Goal: Communication & Community: Answer question/provide support

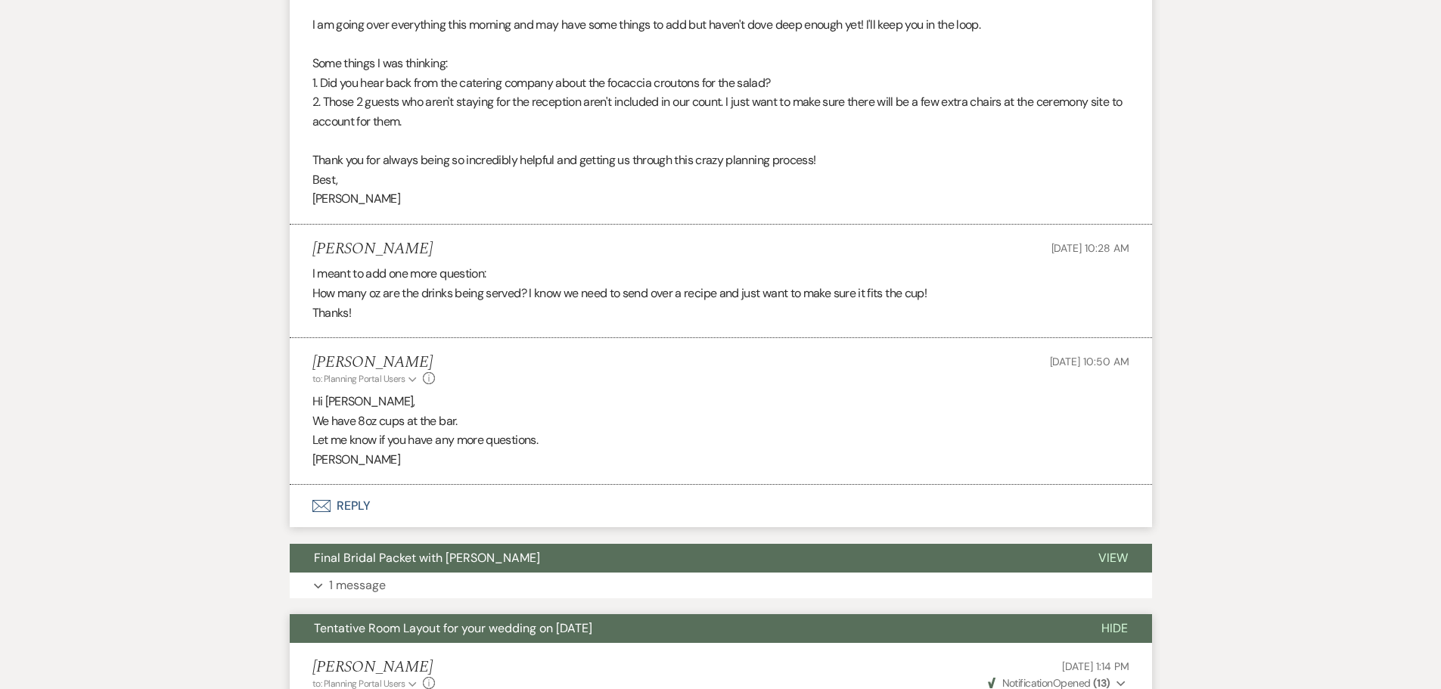
scroll to position [1135, 0]
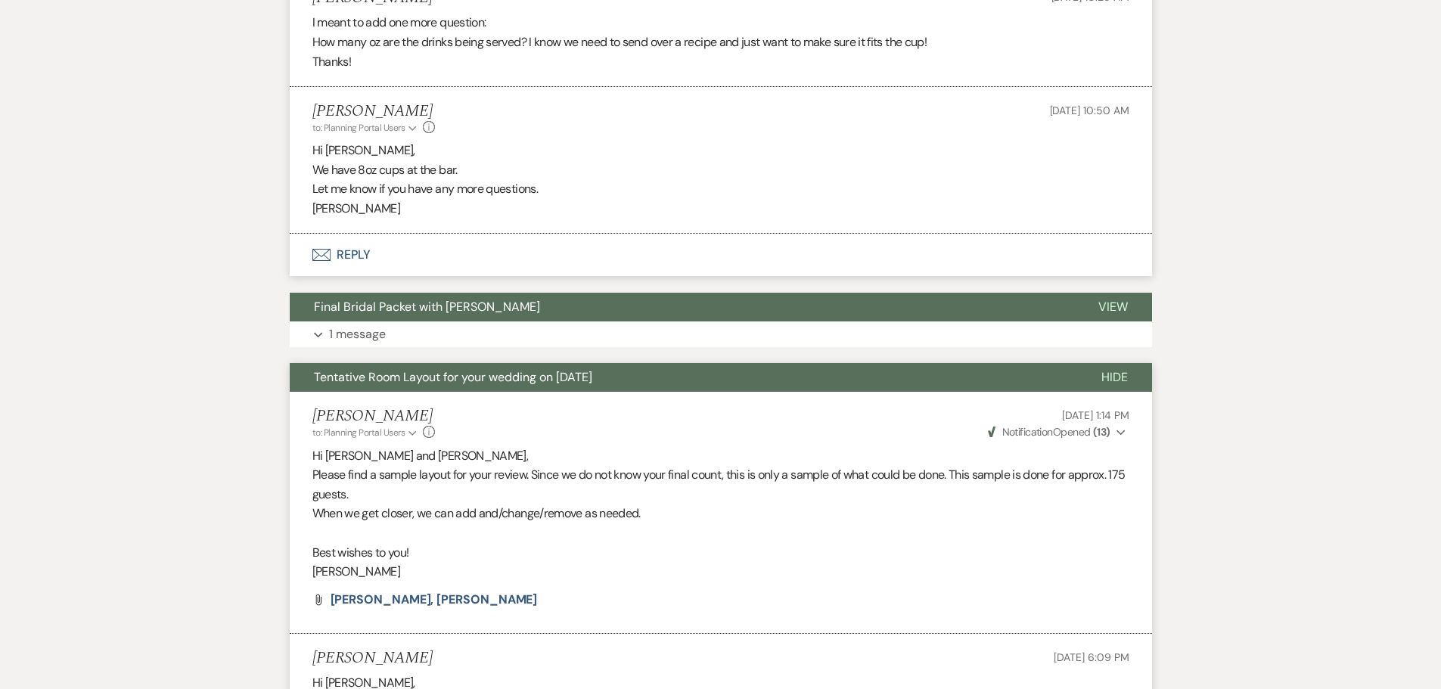
click at [327, 243] on button "Envelope Reply" at bounding box center [721, 255] width 863 height 42
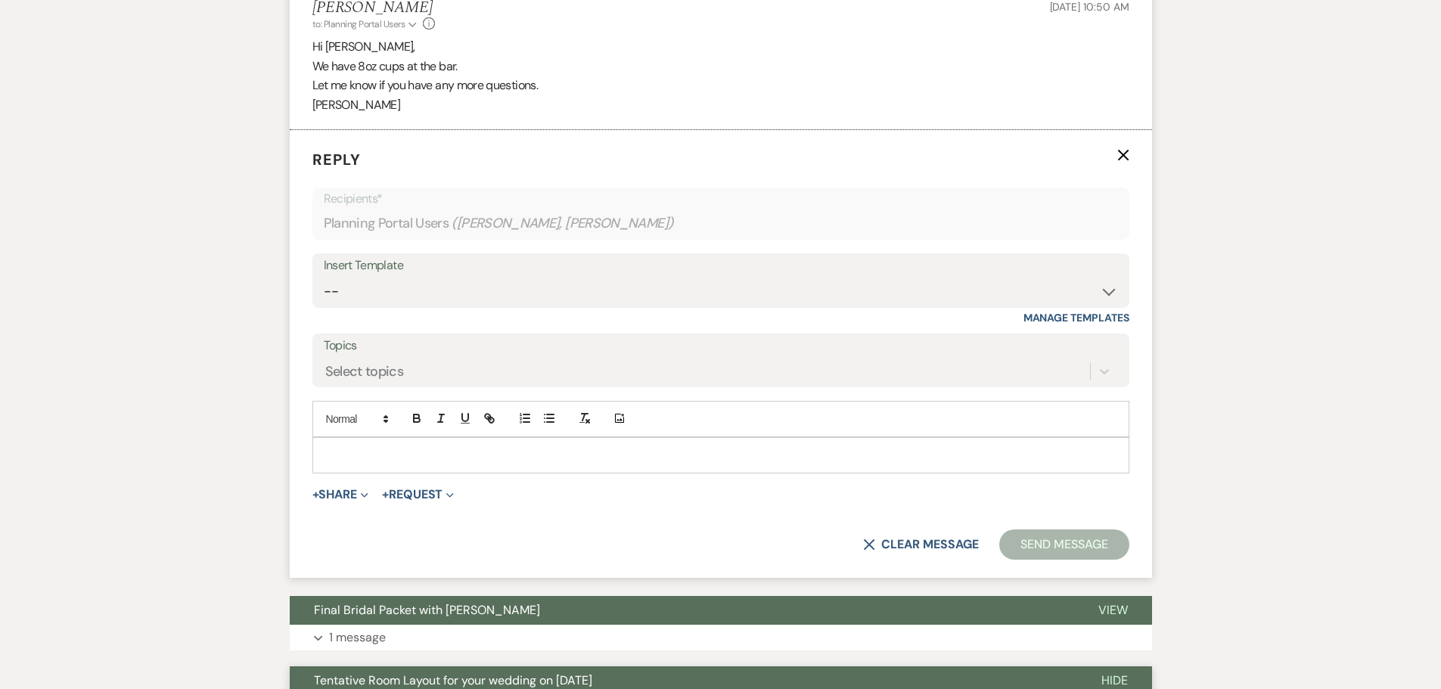
scroll to position [1248, 0]
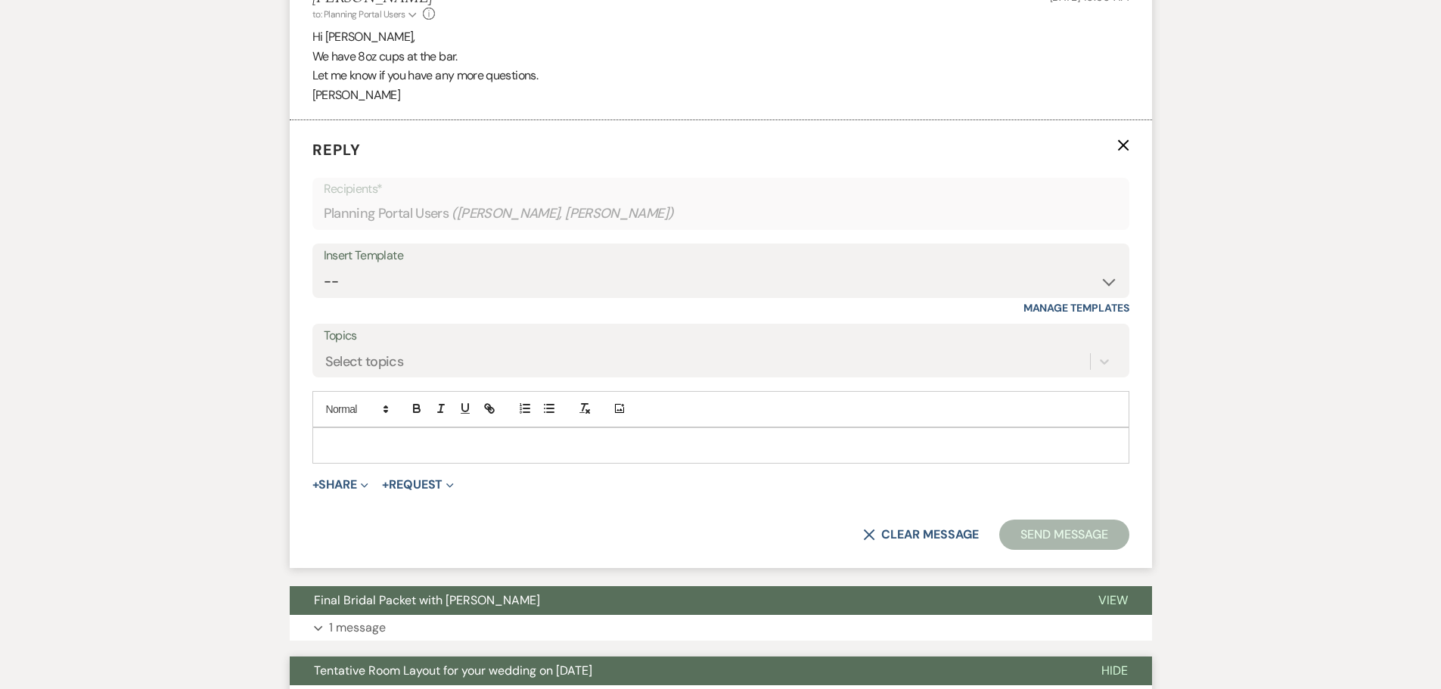
click at [337, 431] on div at bounding box center [721, 445] width 816 height 35
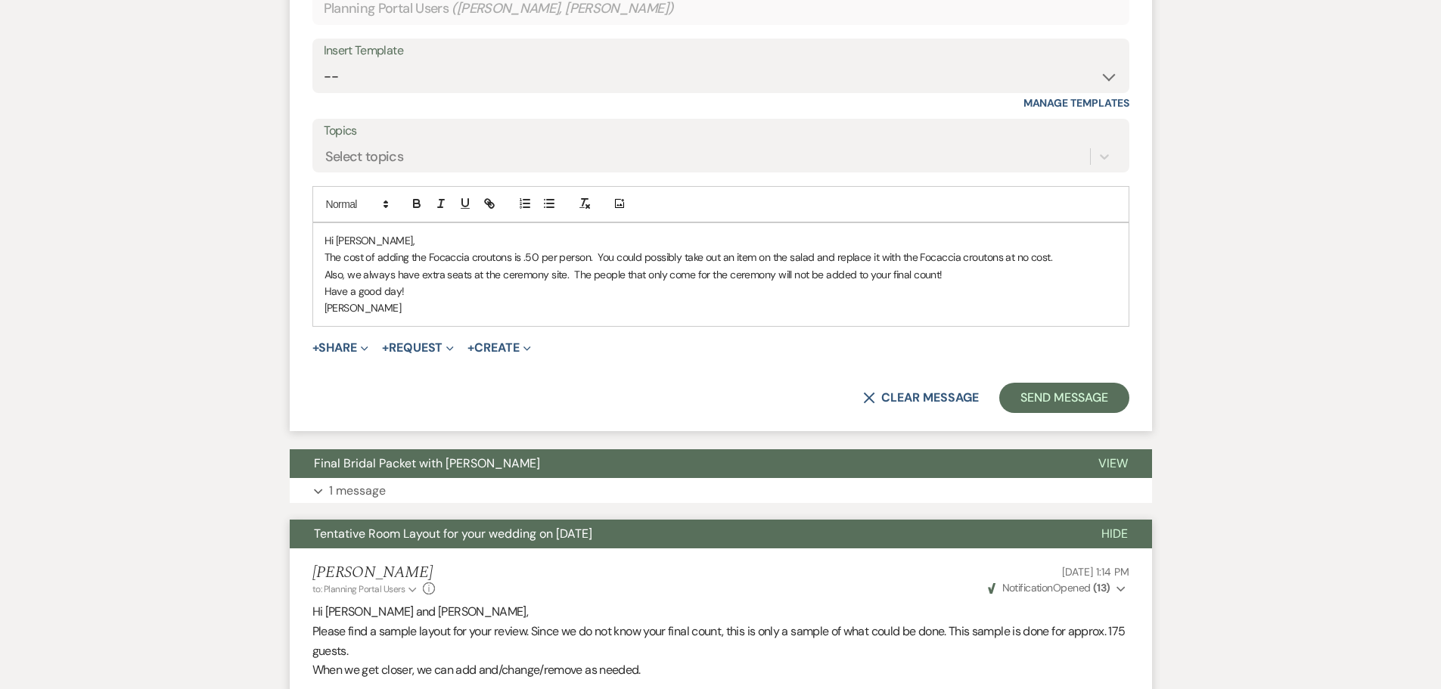
scroll to position [1475, 0]
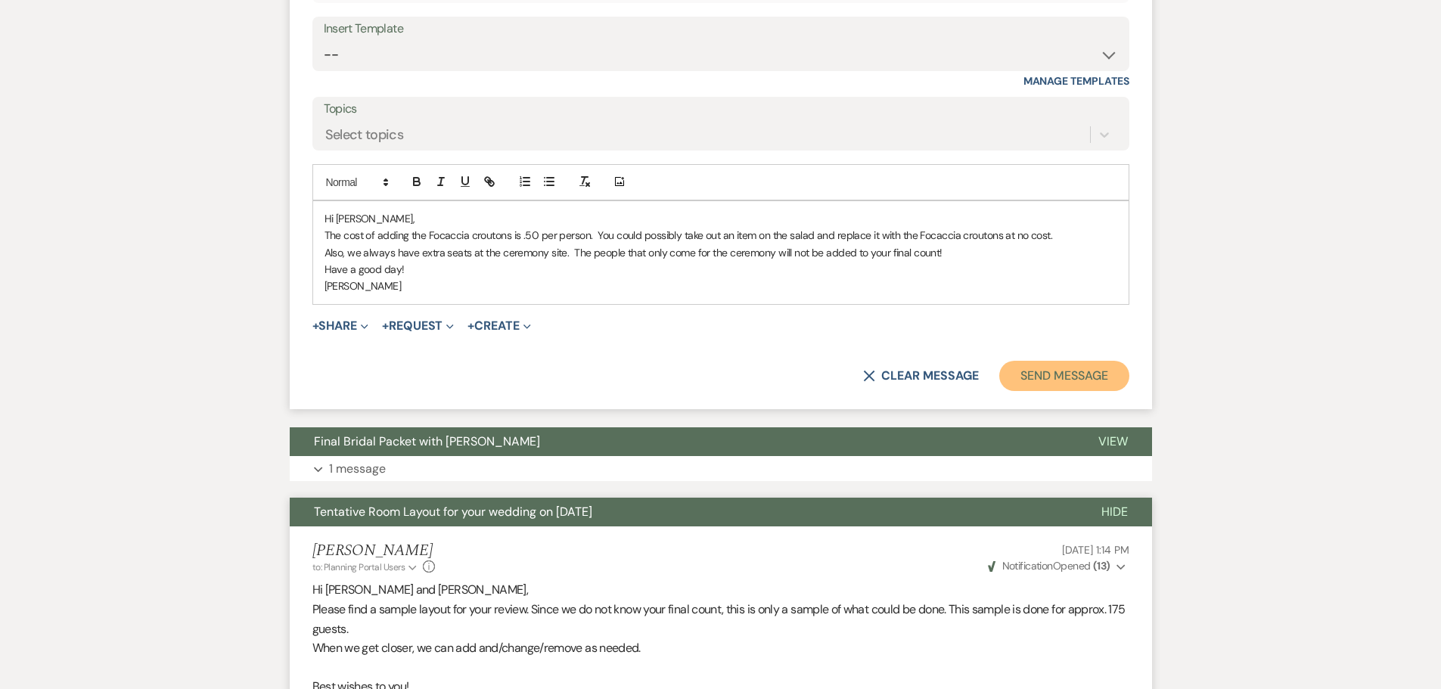
click at [1046, 368] on button "Send Message" at bounding box center [1064, 376] width 129 height 30
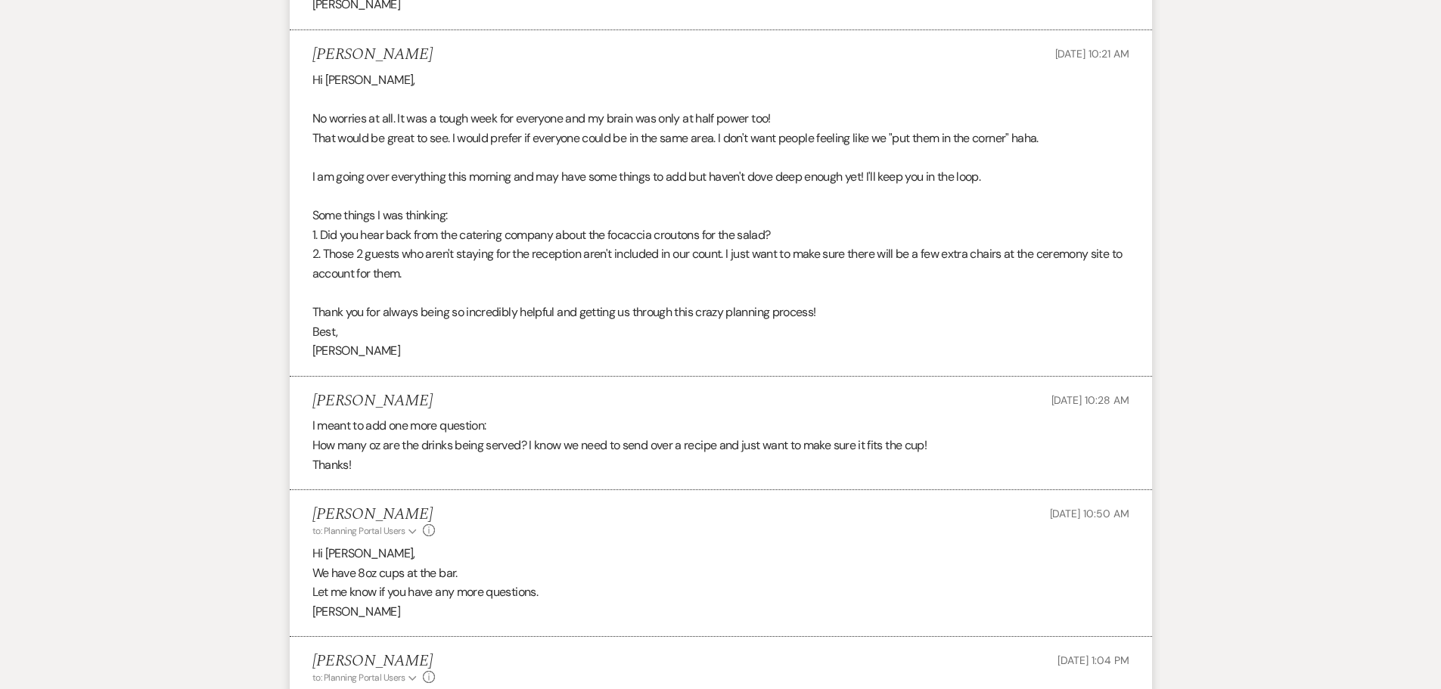
scroll to position [0, 0]
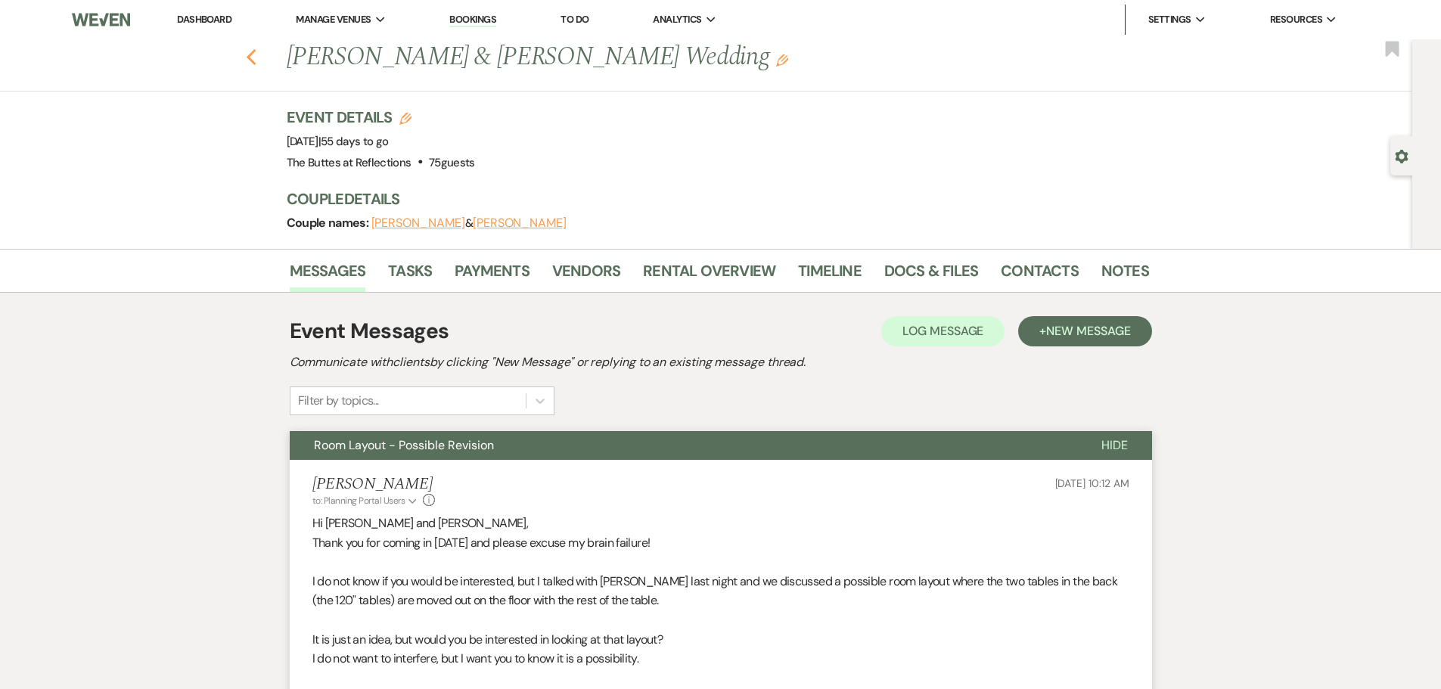
click at [257, 56] on icon "Previous" at bounding box center [251, 57] width 11 height 18
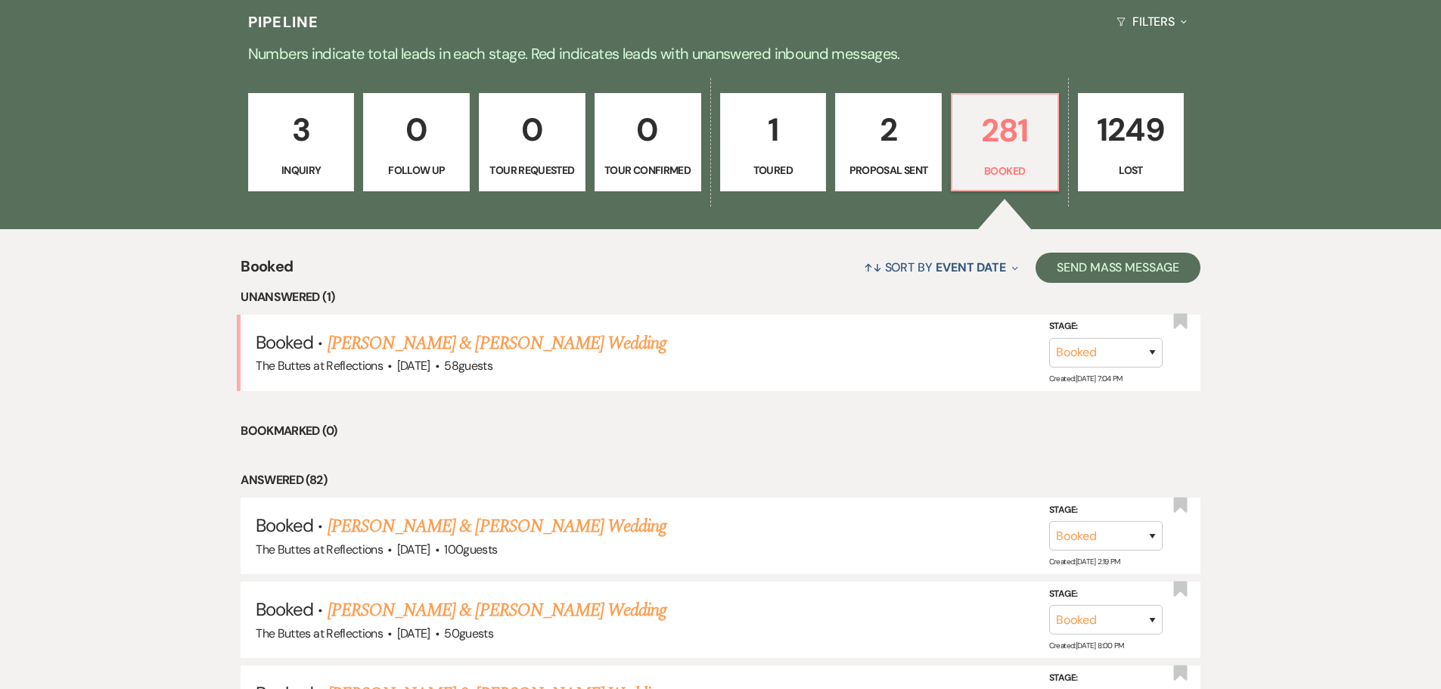
scroll to position [379, 0]
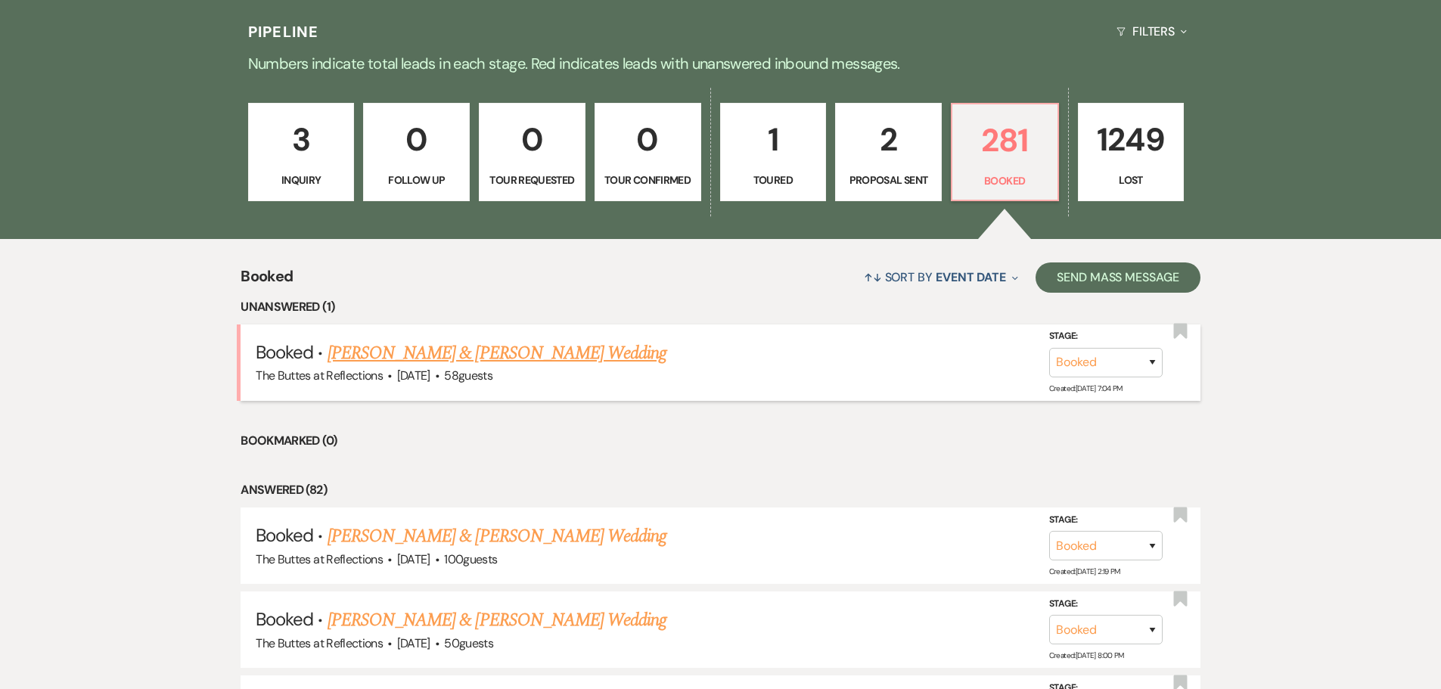
click at [389, 356] on link "[PERSON_NAME] & [PERSON_NAME] Wedding" at bounding box center [497, 353] width 339 height 27
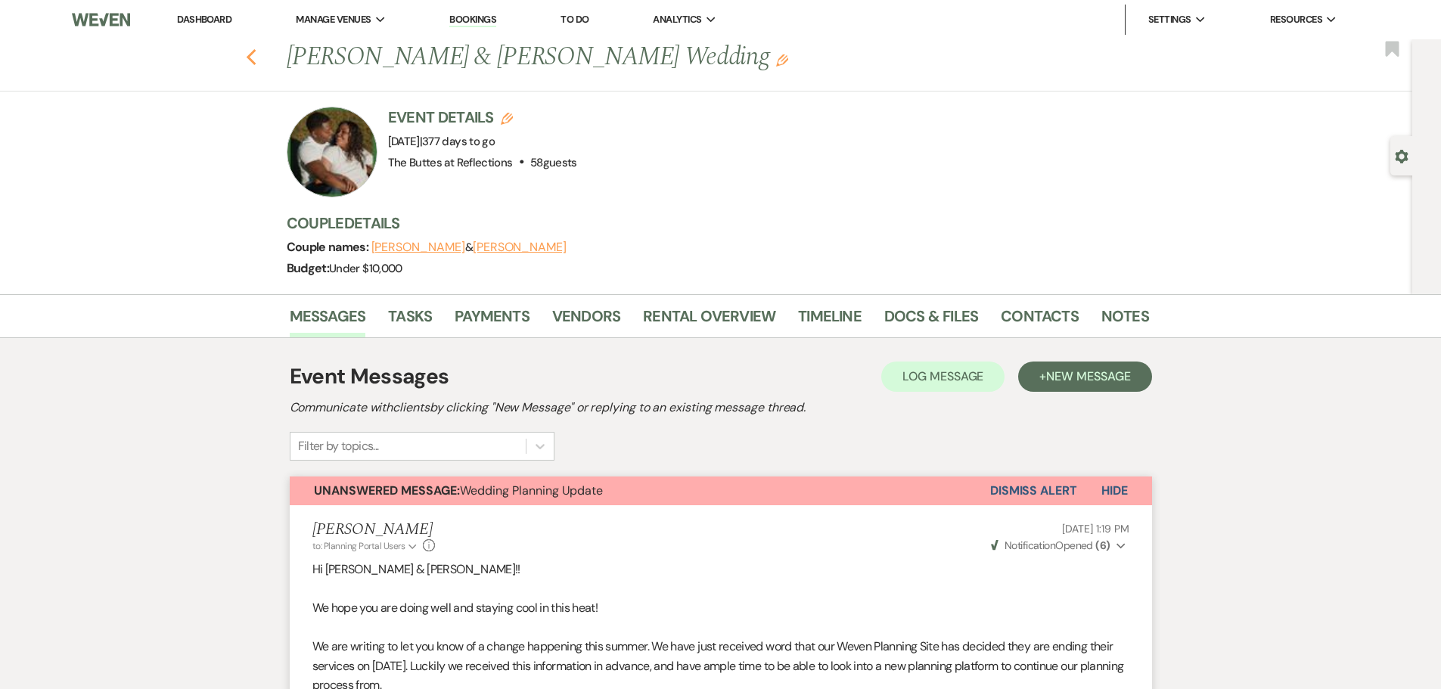
click at [257, 54] on icon "Previous" at bounding box center [251, 57] width 11 height 18
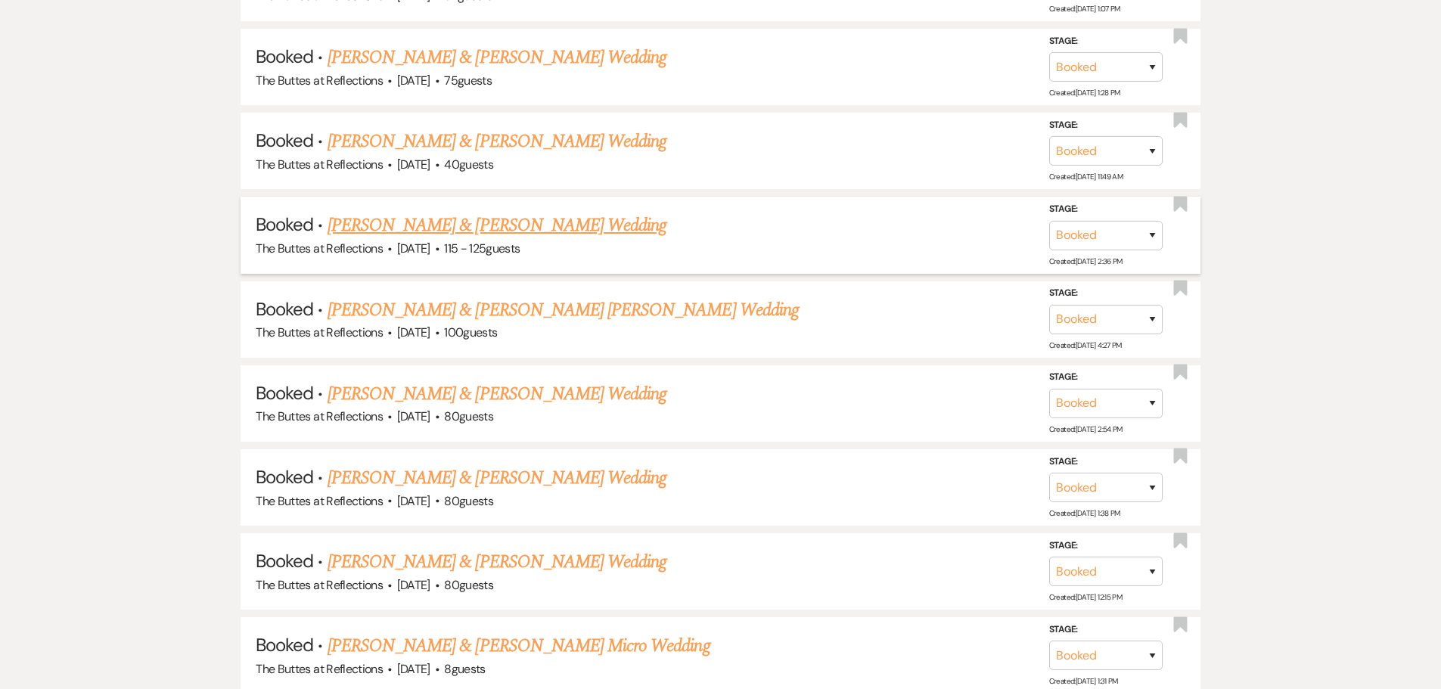
scroll to position [1287, 0]
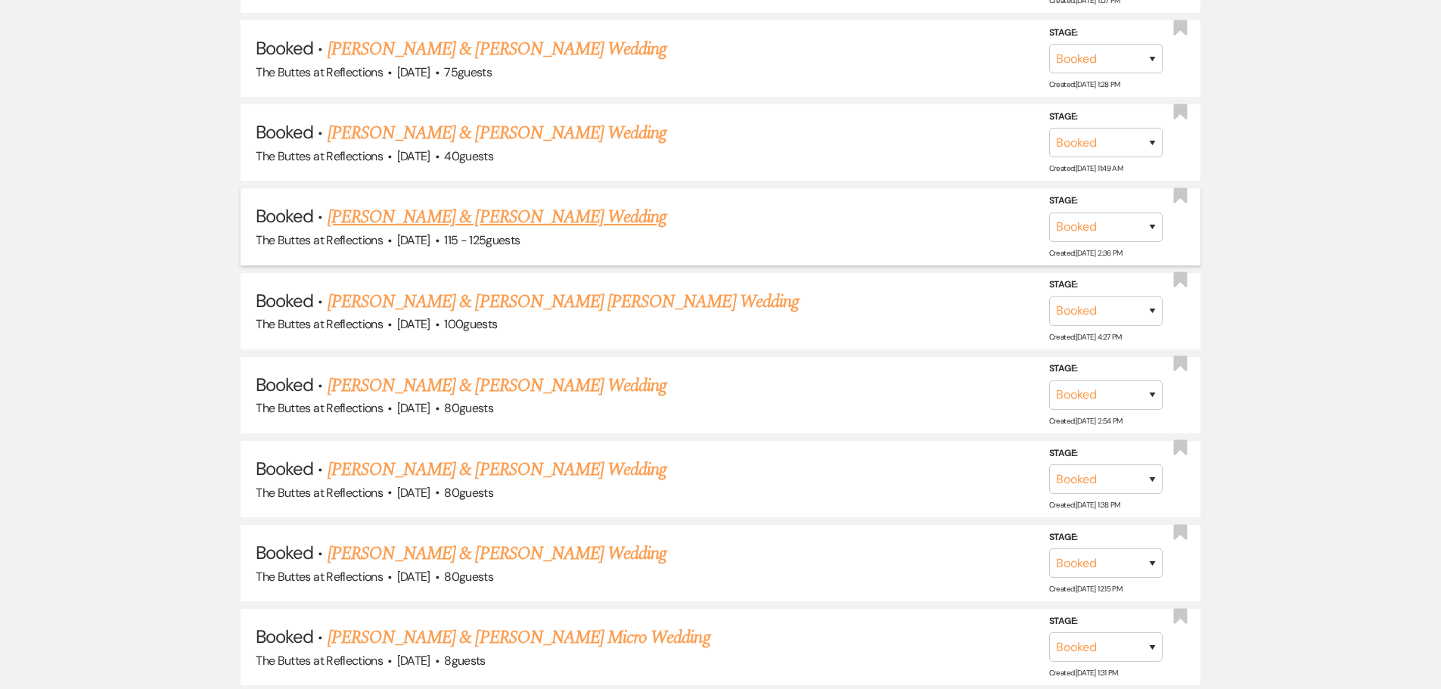
click at [408, 216] on link "[PERSON_NAME] & [PERSON_NAME] Wedding" at bounding box center [497, 217] width 339 height 27
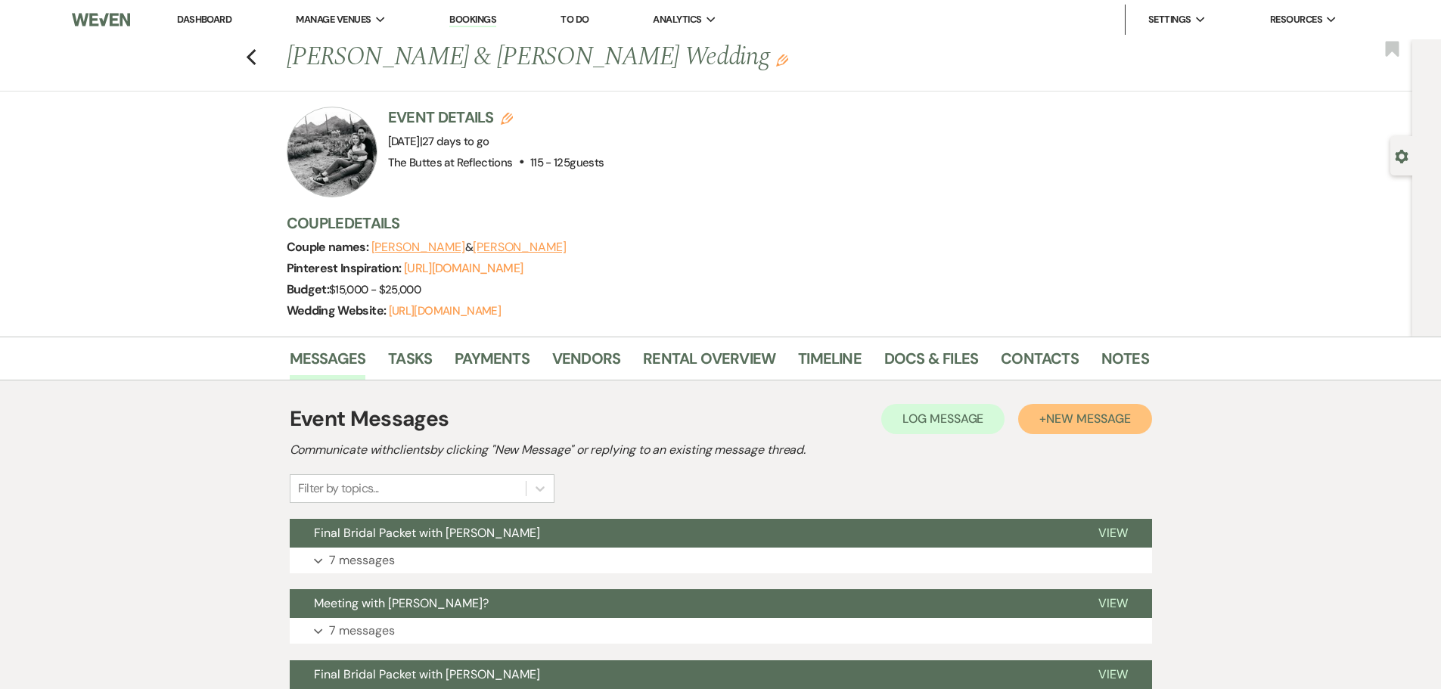
click at [1052, 427] on span "New Message" at bounding box center [1088, 419] width 84 height 16
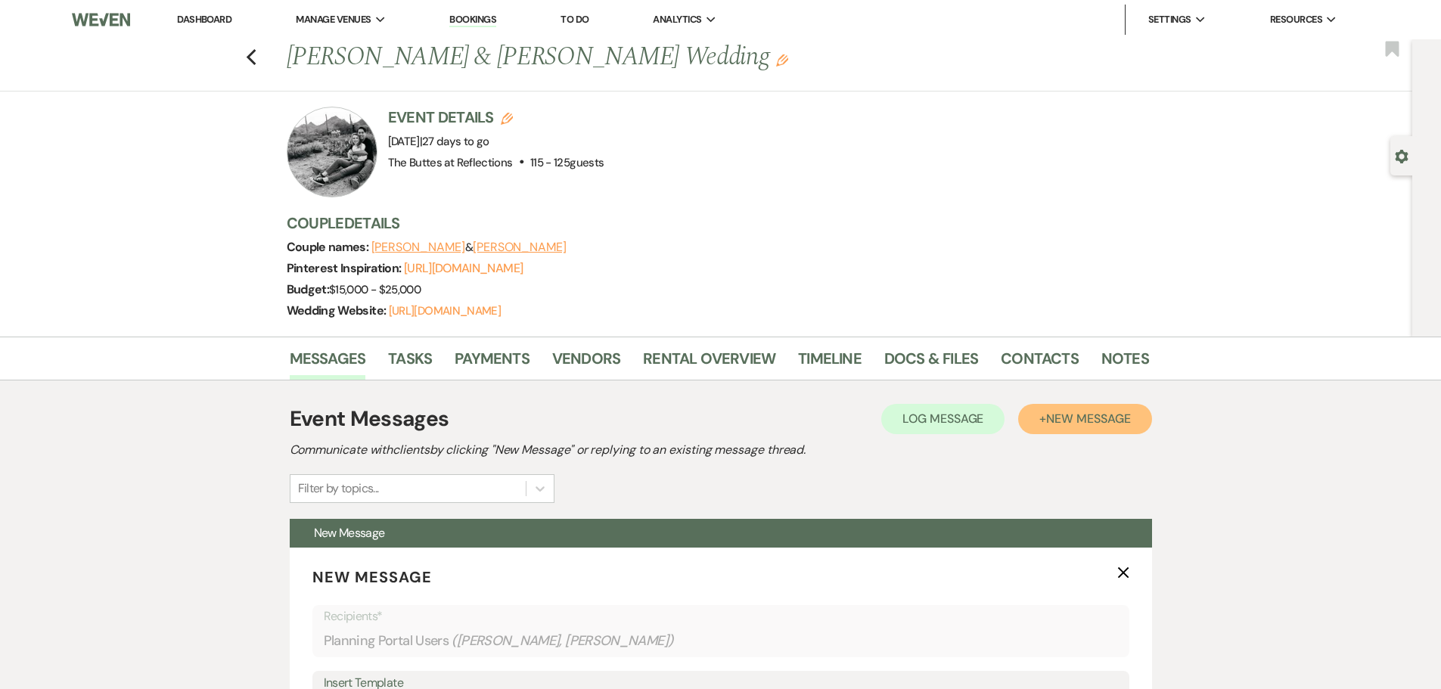
click at [1067, 427] on button "+ New Message" at bounding box center [1084, 419] width 133 height 30
click at [1074, 427] on span "New Message" at bounding box center [1088, 419] width 84 height 16
click at [916, 376] on link "Docs & Files" at bounding box center [931, 363] width 94 height 33
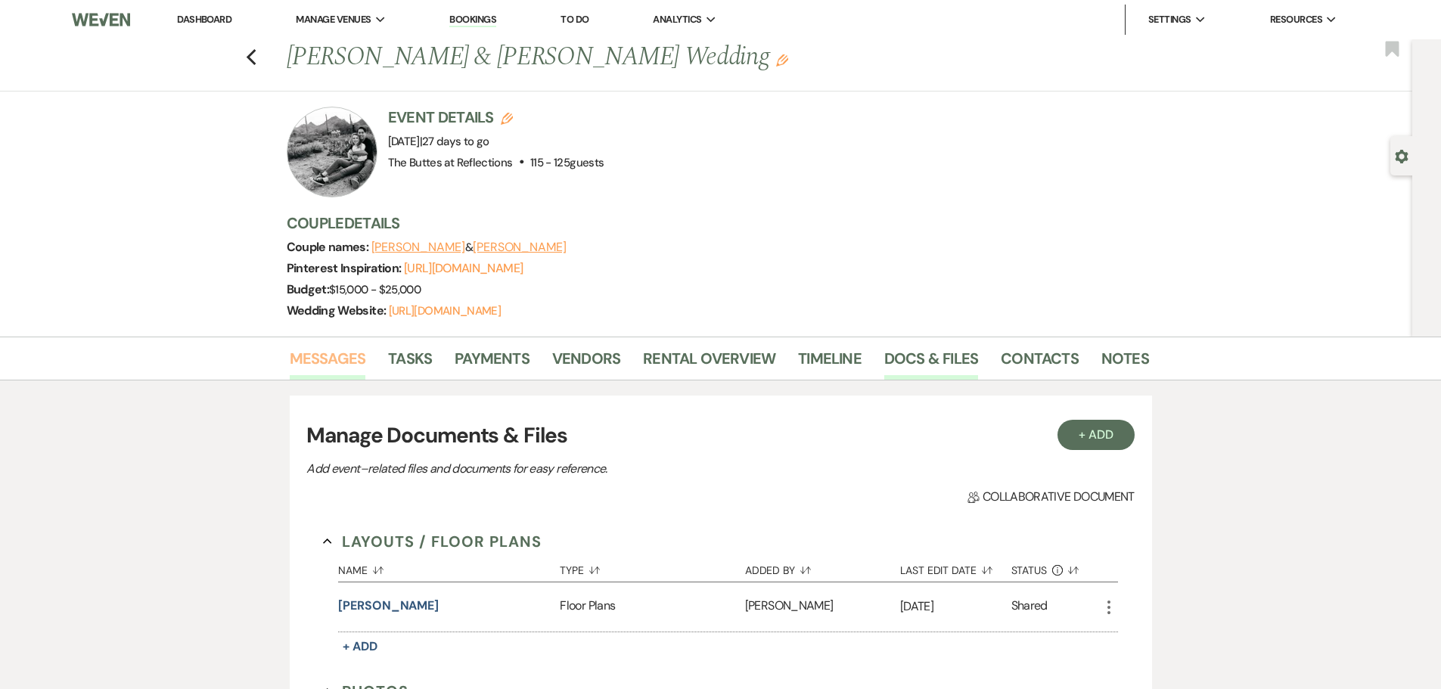
click at [331, 375] on link "Messages" at bounding box center [328, 363] width 76 height 33
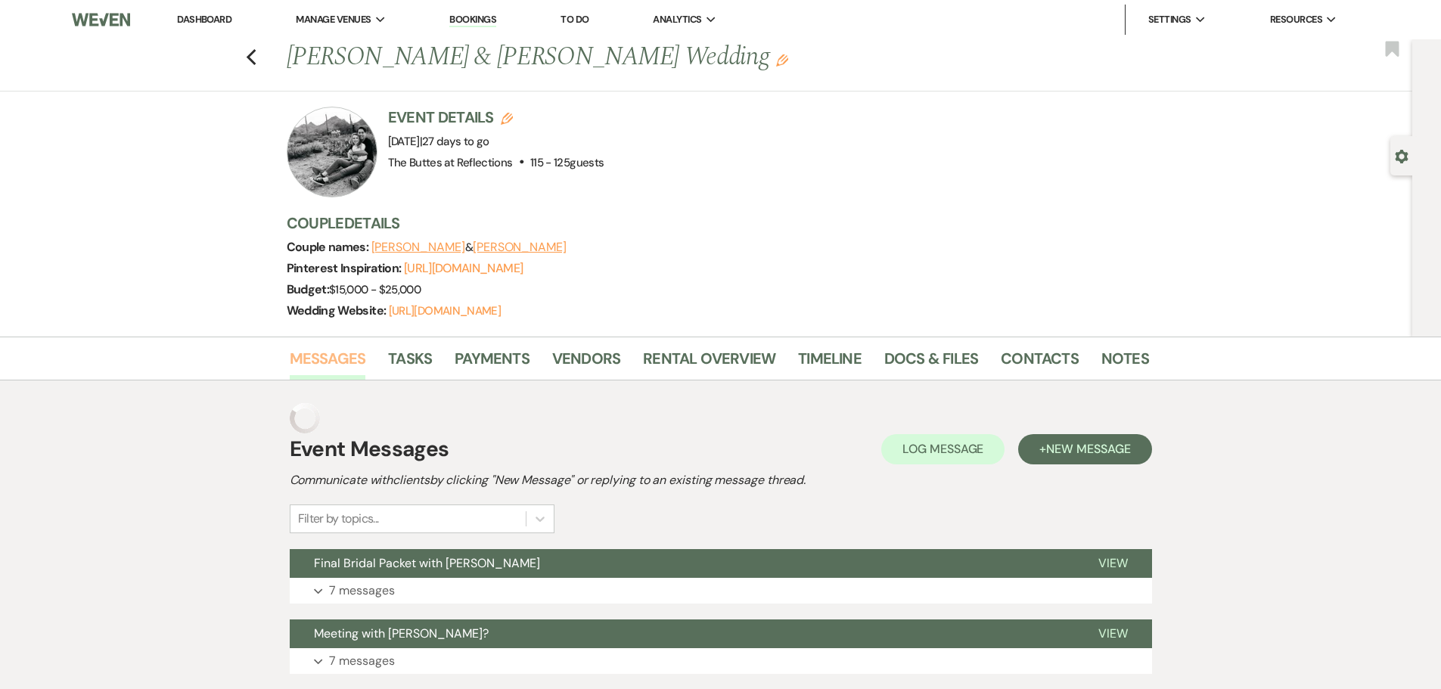
click at [331, 375] on link "Messages" at bounding box center [328, 363] width 76 height 33
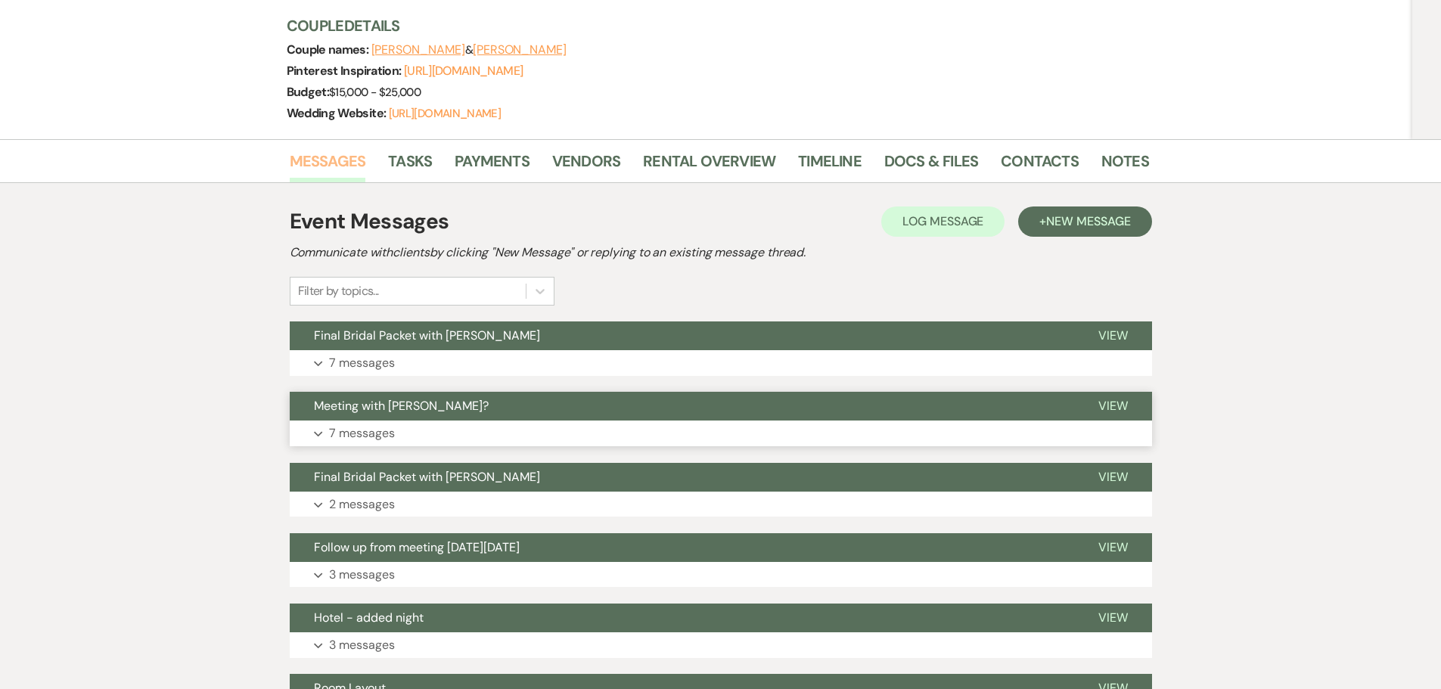
scroll to position [227, 0]
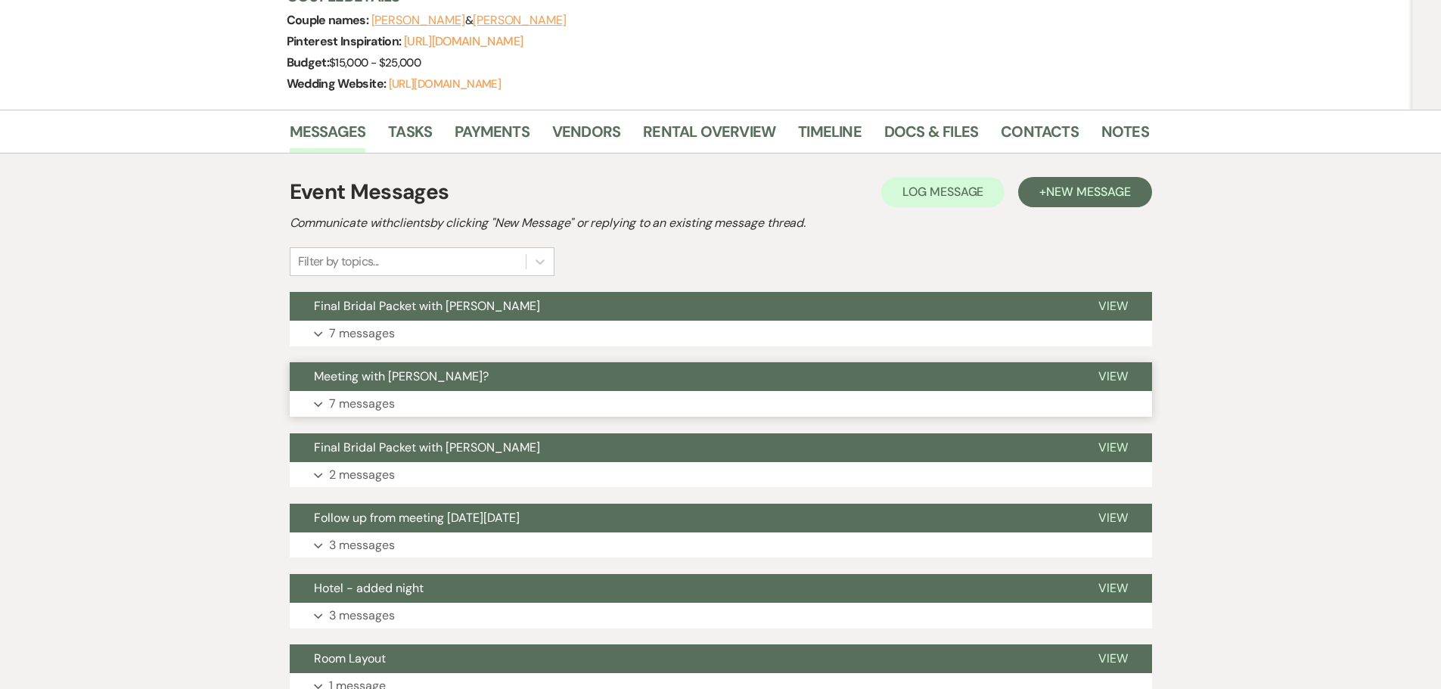
click at [374, 384] on span "Meeting with [PERSON_NAME]?" at bounding box center [401, 376] width 175 height 16
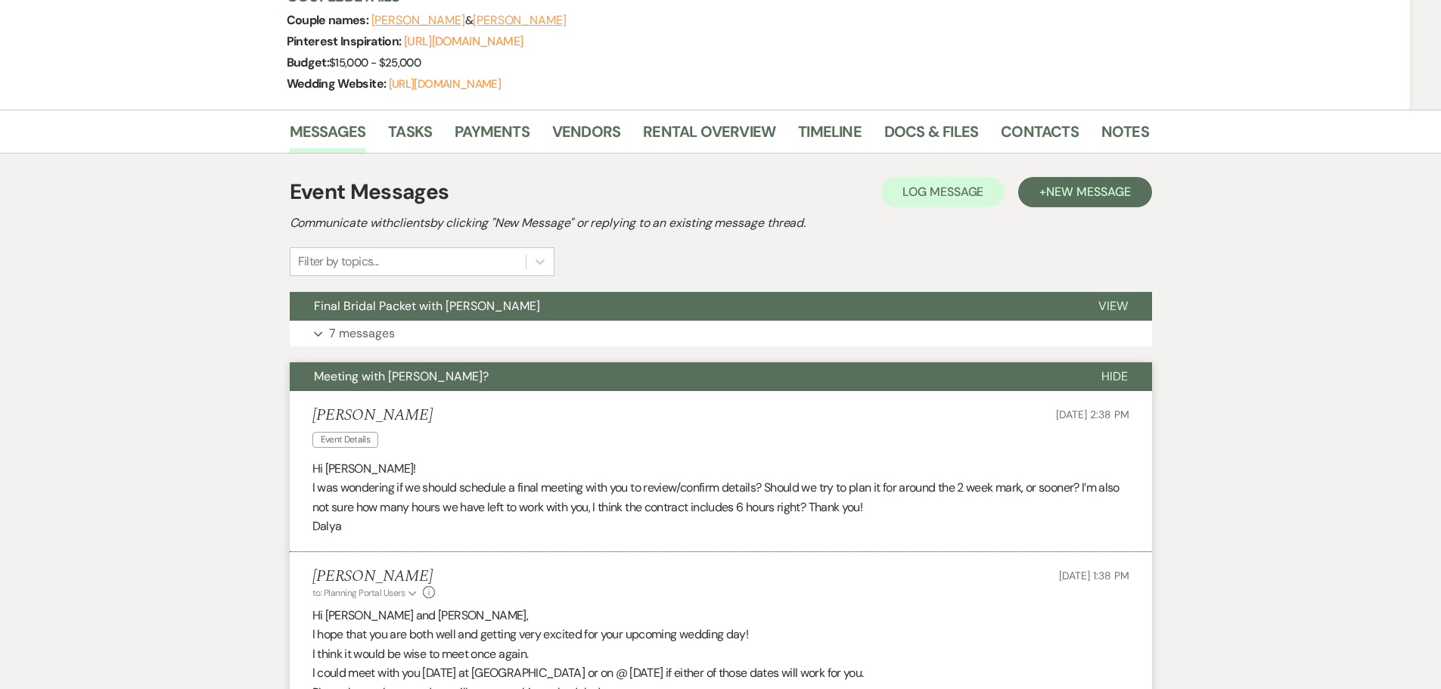
click at [374, 384] on span "Meeting with [PERSON_NAME]?" at bounding box center [401, 376] width 175 height 16
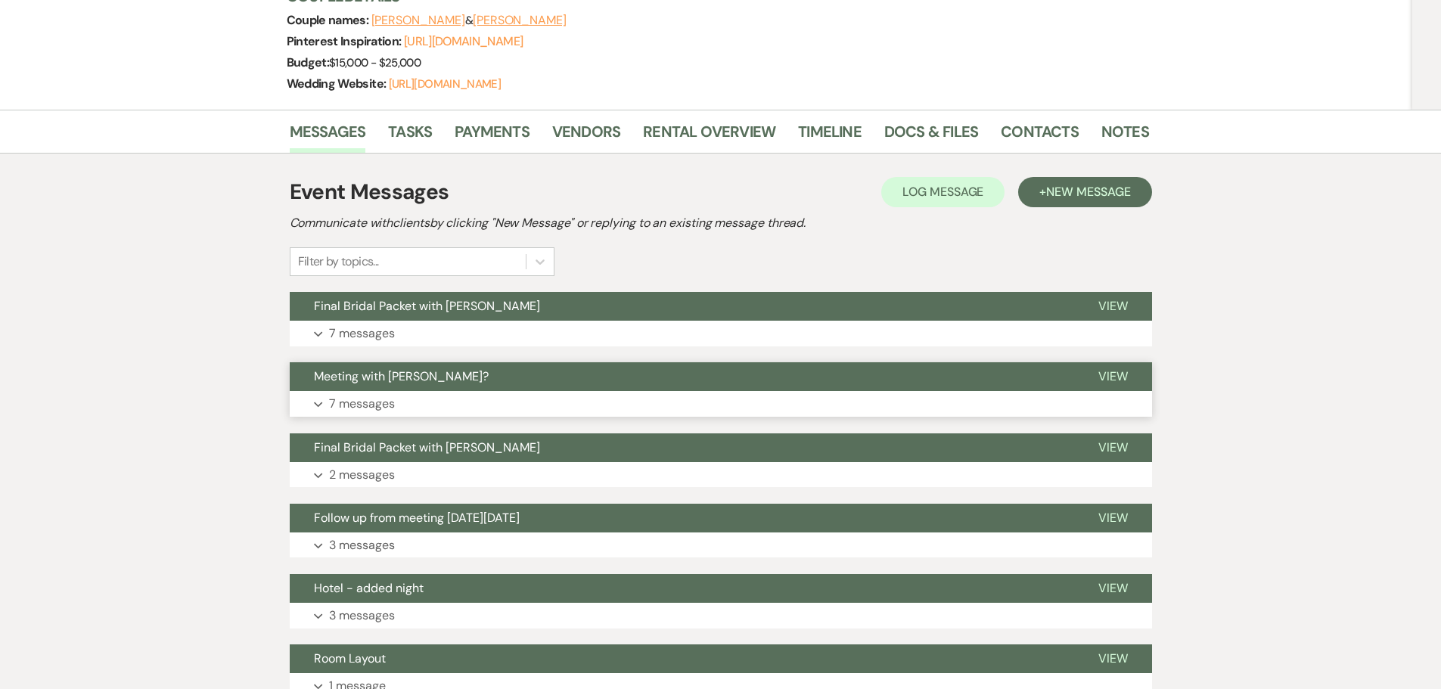
click at [356, 384] on span "Meeting with [PERSON_NAME]?" at bounding box center [401, 376] width 175 height 16
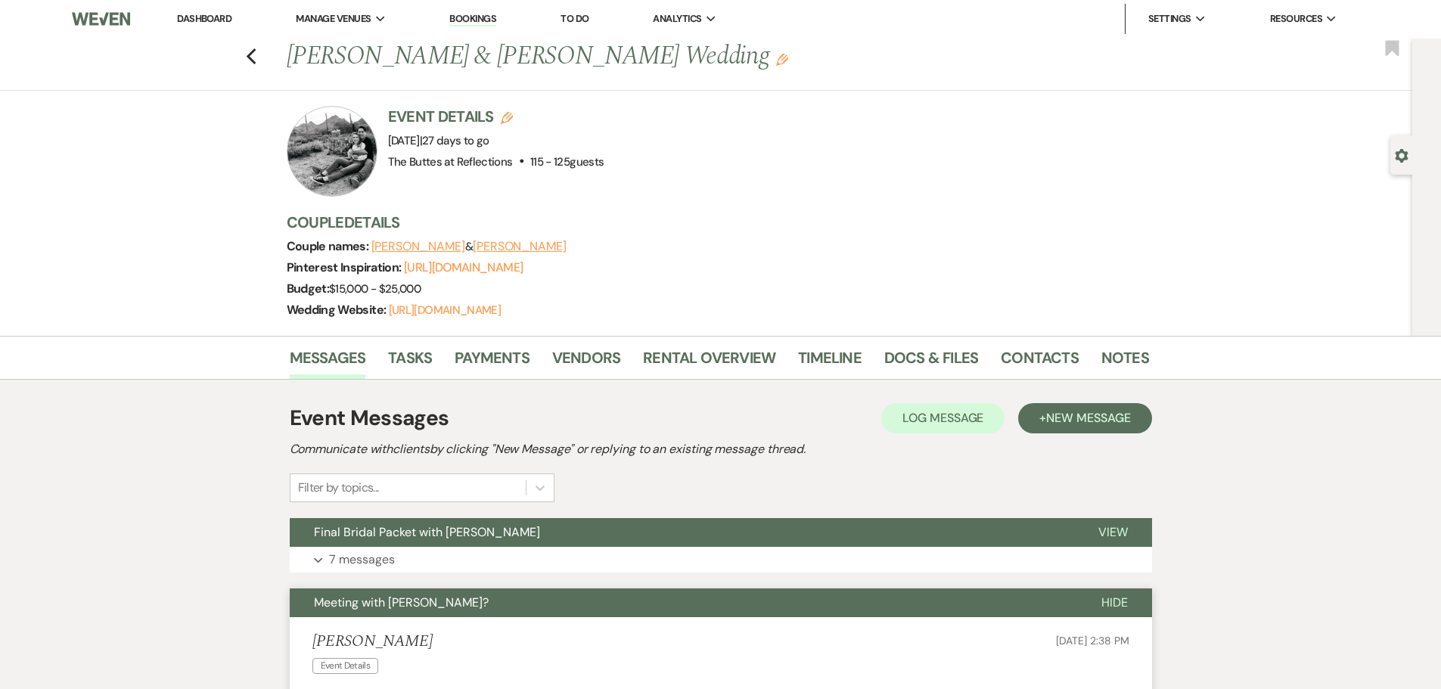
scroll to position [0, 0]
click at [1068, 427] on span "New Message" at bounding box center [1088, 419] width 84 height 16
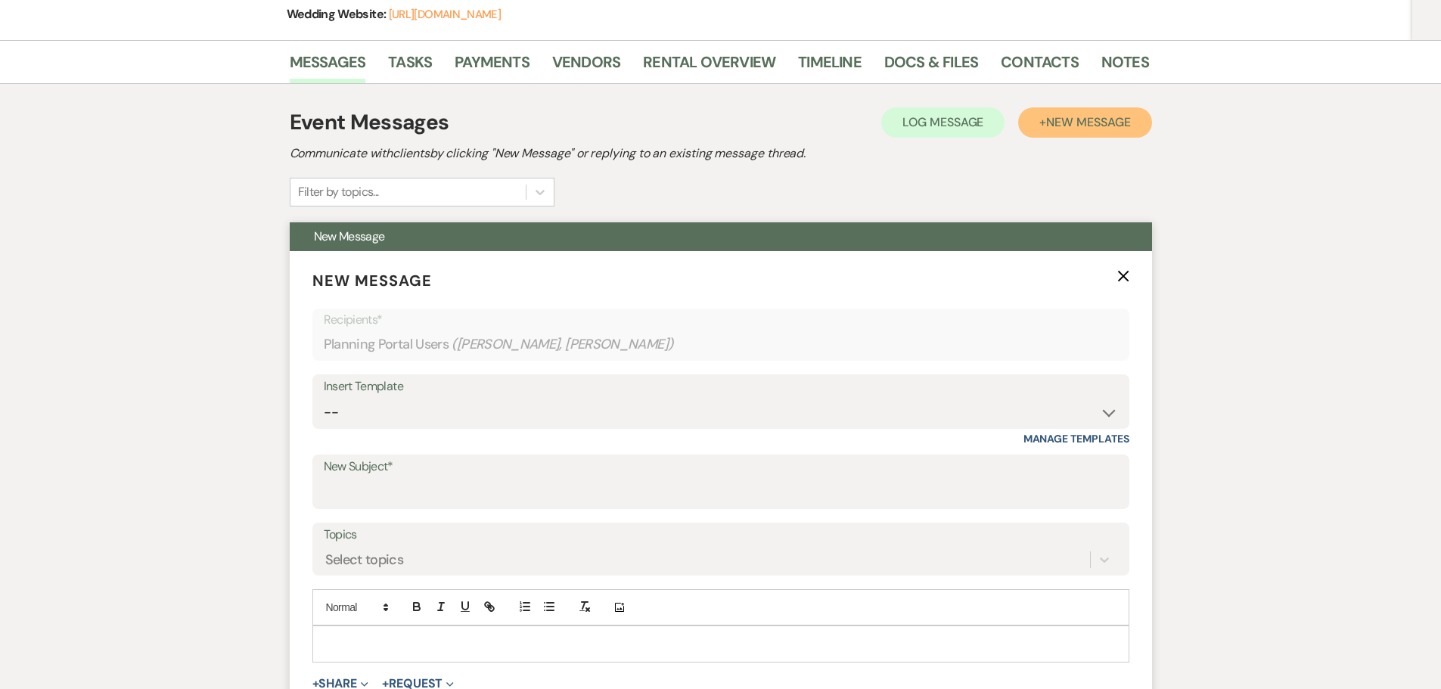
scroll to position [303, 0]
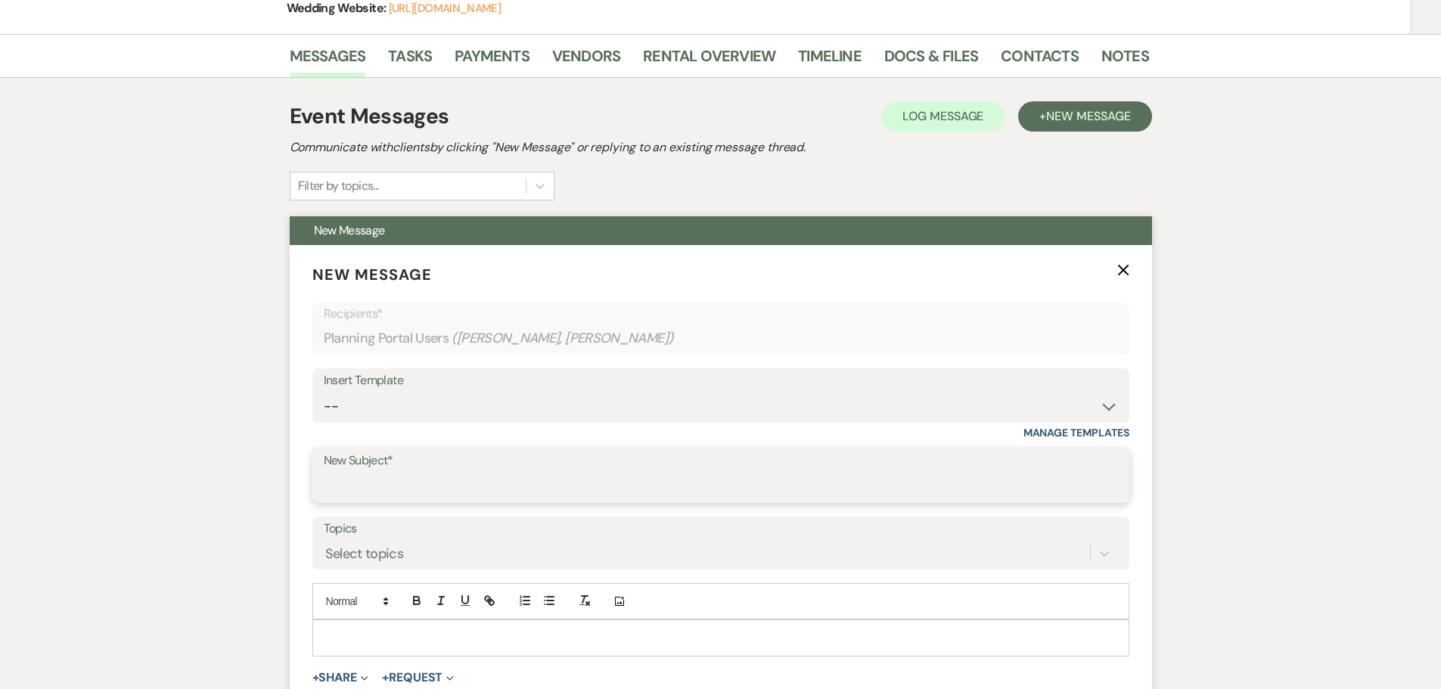
drag, startPoint x: 375, startPoint y: 496, endPoint x: 388, endPoint y: 499, distance: 14.1
click at [378, 496] on input "New Subject*" at bounding box center [721, 487] width 794 height 30
type input "Approx. Guest Count"
click at [337, 646] on p at bounding box center [721, 638] width 793 height 17
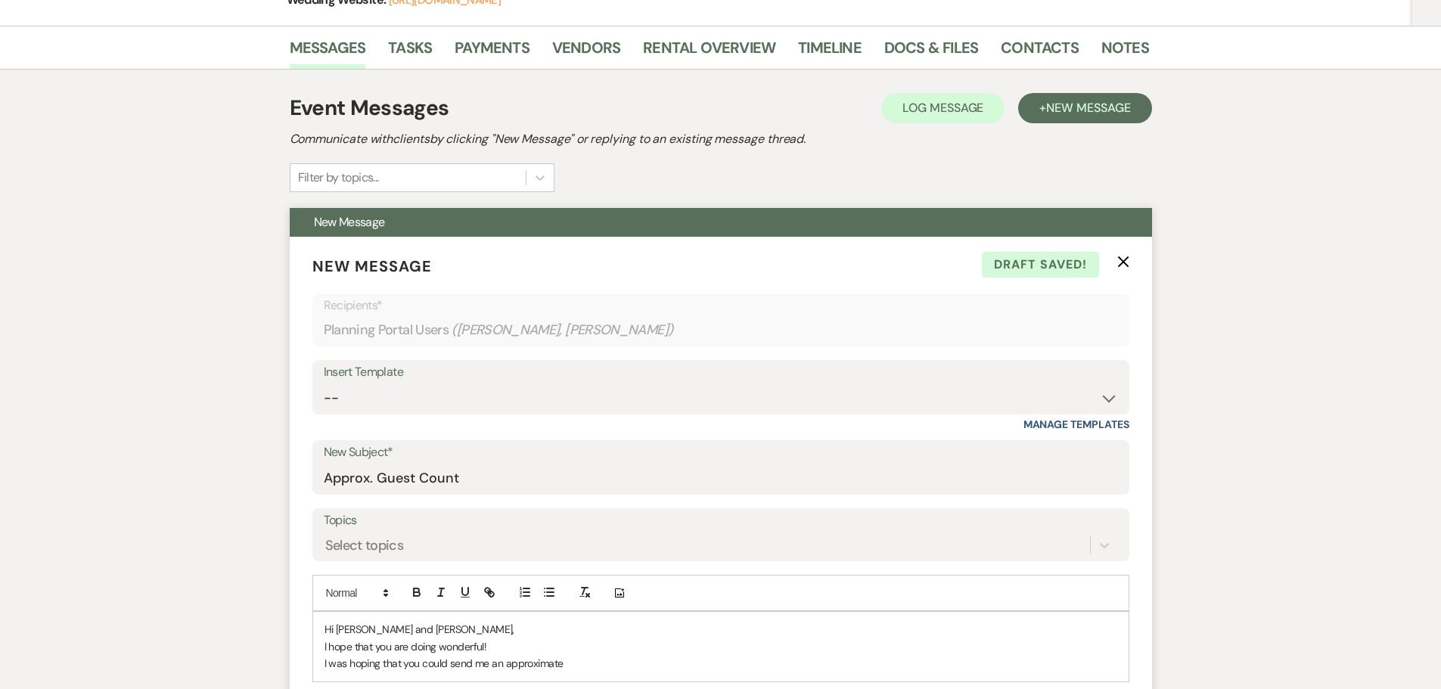
click at [320, 681] on div "Hi [PERSON_NAME] and [PERSON_NAME], I hope that you are doing wonderful! I was …" at bounding box center [721, 646] width 816 height 69
click at [720, 672] on p "I know that we are meeting on the [DATE], but I was hoping that you could send …" at bounding box center [721, 663] width 793 height 17
drag, startPoint x: 814, startPoint y: 681, endPoint x: 833, endPoint y: 676, distance: 19.6
click at [815, 672] on p "I know that we are meeting on the [DATE], but I was hoping that you could give …" at bounding box center [721, 663] width 793 height 17
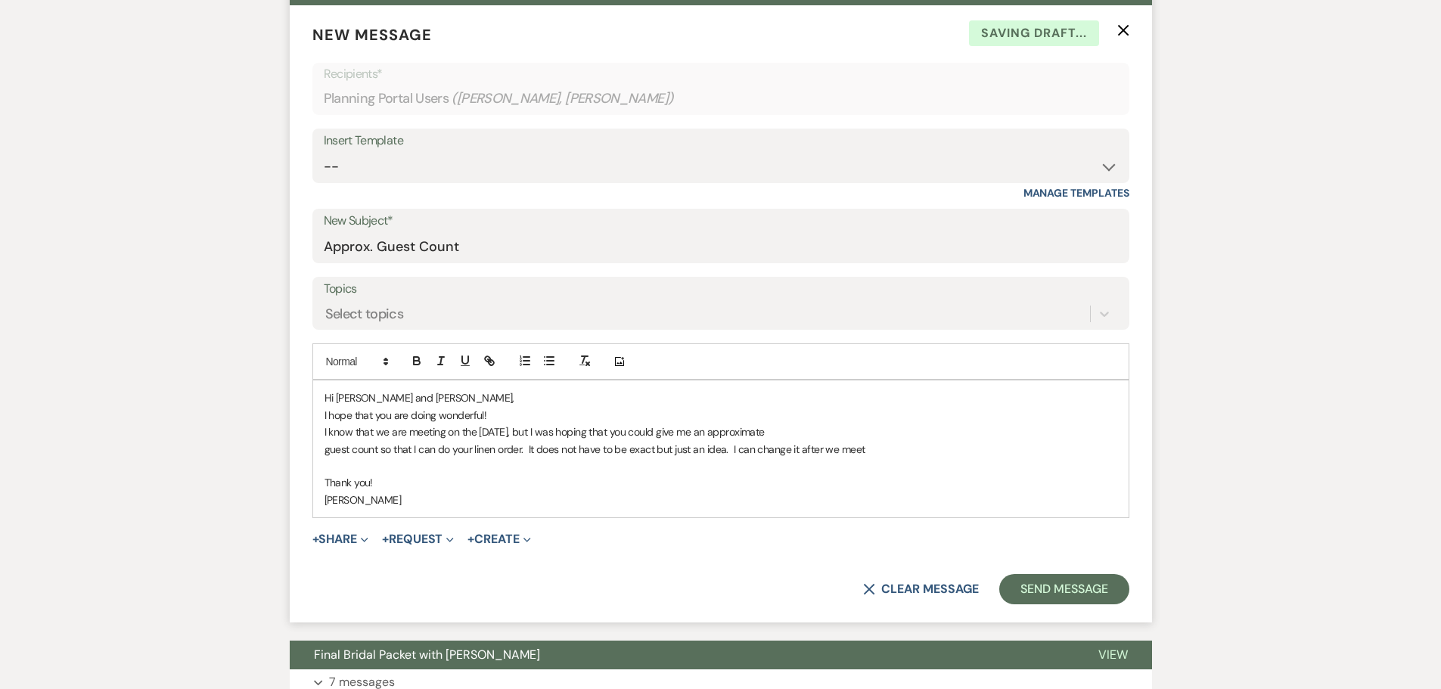
scroll to position [630, 0]
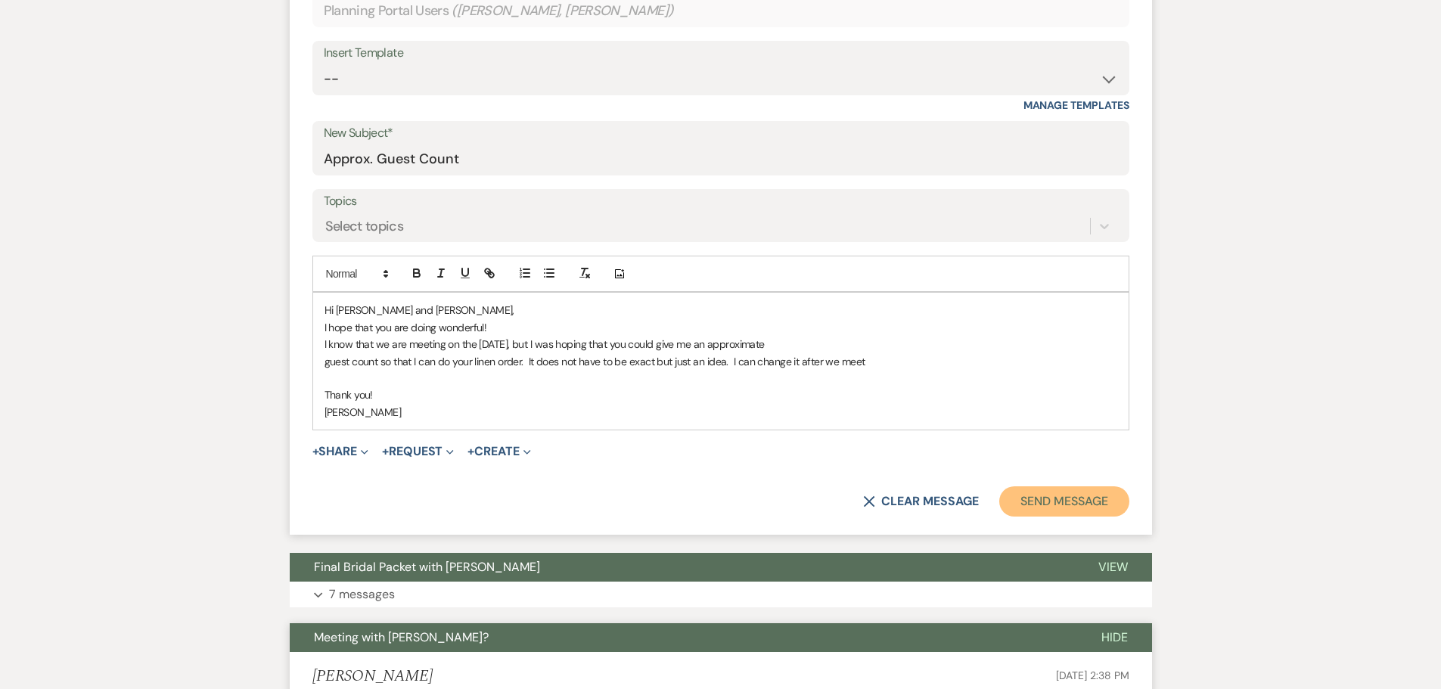
drag, startPoint x: 1075, startPoint y: 524, endPoint x: 1081, endPoint y: 499, distance: 25.7
click at [1080, 499] on form "New Message X Saving draft... Recipients* Planning Portal Users ( [PERSON_NAME]…" at bounding box center [721, 226] width 863 height 617
click at [1069, 517] on button "Send Message" at bounding box center [1064, 502] width 129 height 30
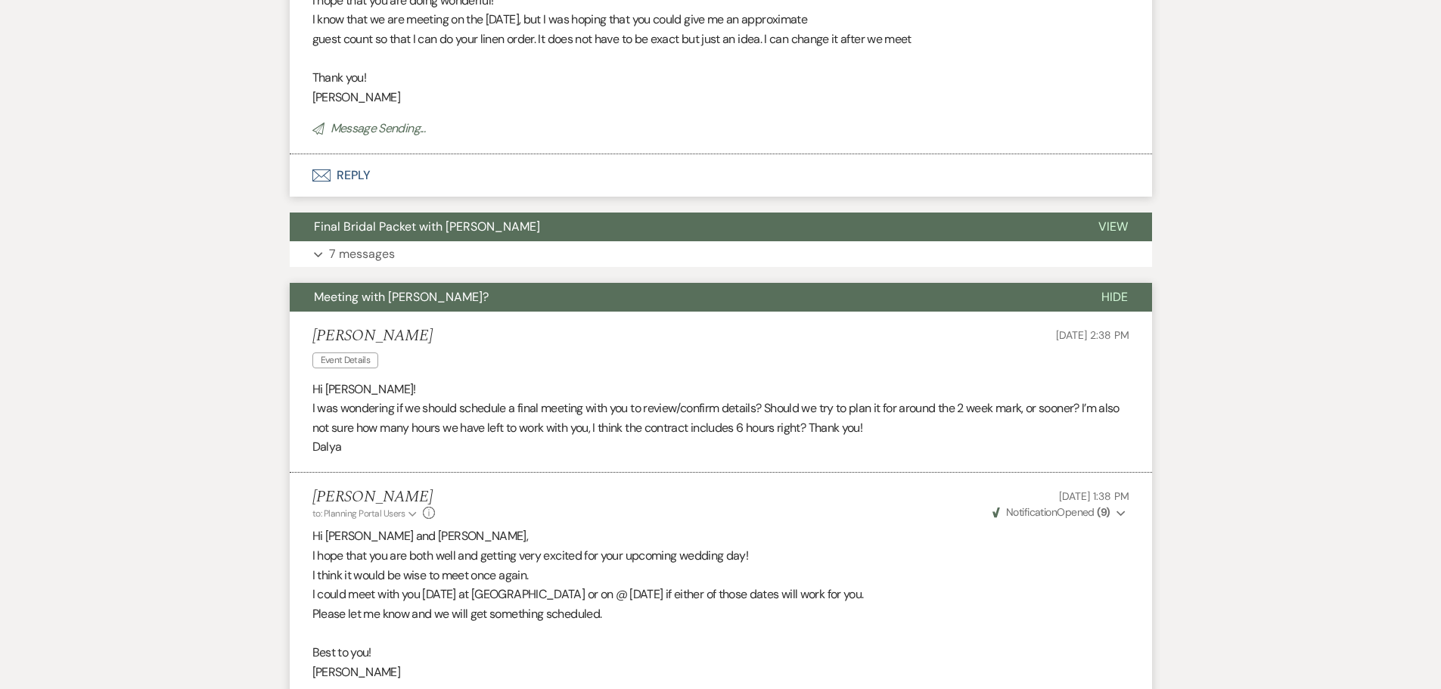
scroll to position [67, 0]
